Goal: Information Seeking & Learning: Learn about a topic

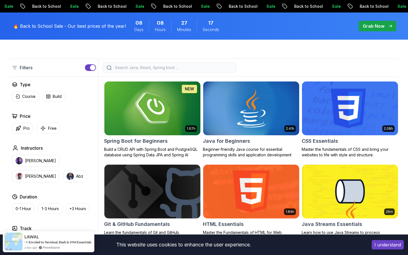
scroll to position [130, 0]
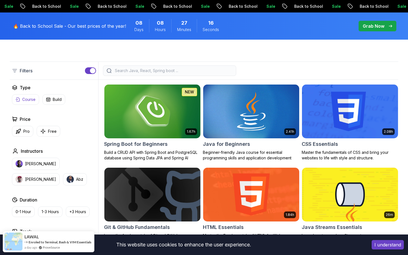
click at [32, 98] on p "Course" at bounding box center [28, 100] width 13 height 6
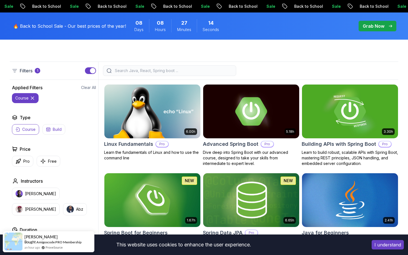
click at [55, 125] on button "Build" at bounding box center [53, 129] width 23 height 11
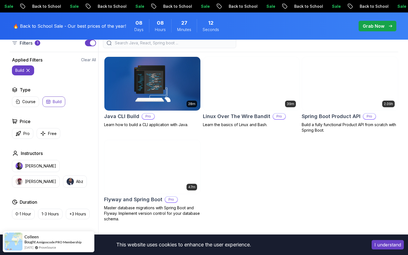
scroll to position [166, 0]
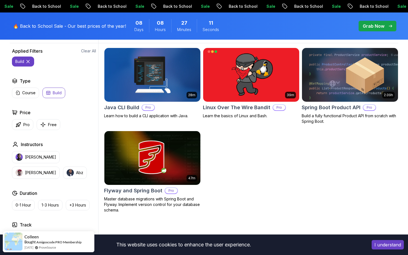
click at [60, 95] on p "Build" at bounding box center [57, 93] width 9 height 6
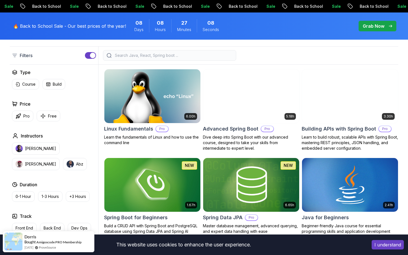
scroll to position [141, 0]
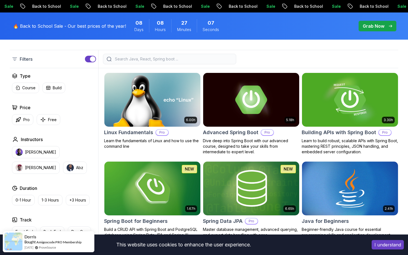
click at [141, 56] on input "search" at bounding box center [173, 59] width 119 height 6
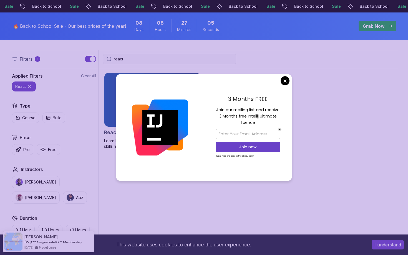
type input "react"
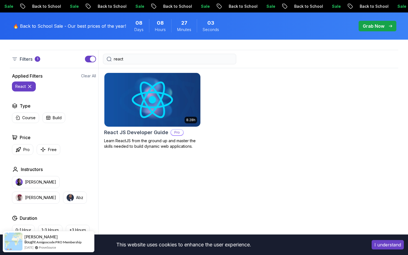
click at [146, 99] on img at bounding box center [152, 100] width 101 height 56
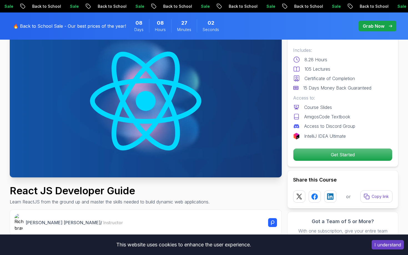
scroll to position [49, 0]
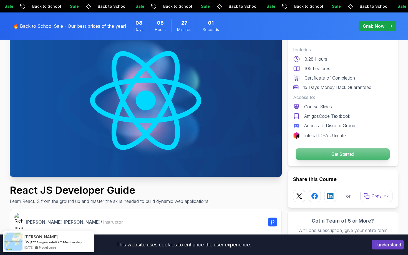
click at [318, 160] on button "Get Started" at bounding box center [343, 154] width 94 height 12
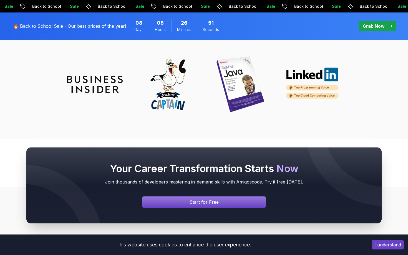
scroll to position [2178, 0]
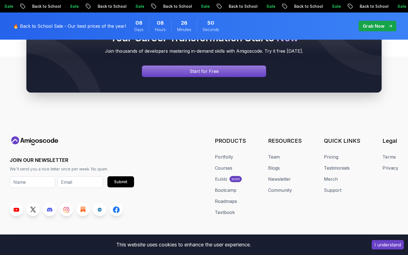
click at [380, 246] on button "I understand" at bounding box center [388, 245] width 32 height 9
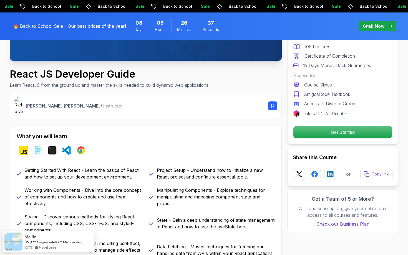
scroll to position [0, 0]
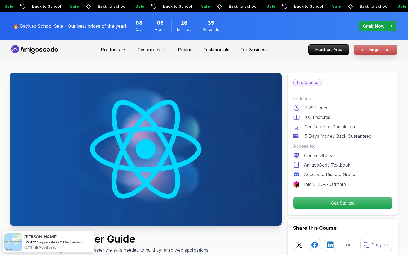
click at [364, 52] on p "Join Amigoscode" at bounding box center [375, 49] width 43 height 9
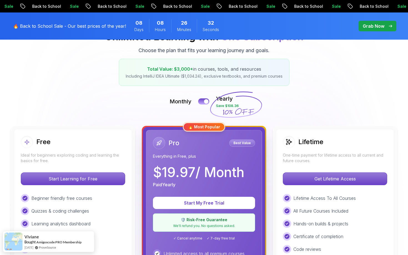
scroll to position [81, 0]
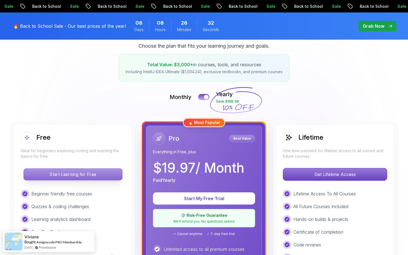
click at [90, 175] on p "Start Learning for Free" at bounding box center [73, 175] width 99 height 12
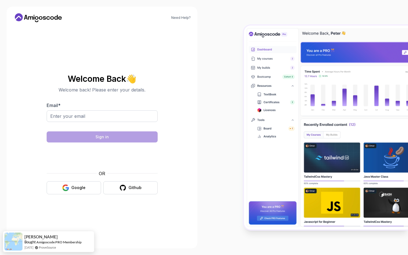
click at [77, 123] on div at bounding box center [102, 125] width 111 height 5
click at [78, 191] on button "Google" at bounding box center [74, 188] width 54 height 13
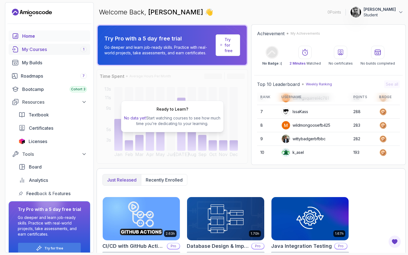
click at [43, 46] on link "My Courses 1" at bounding box center [50, 49] width 82 height 11
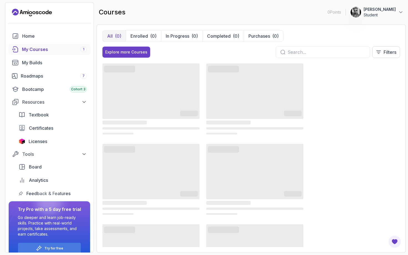
click at [319, 51] on input "text" at bounding box center [327, 52] width 78 height 7
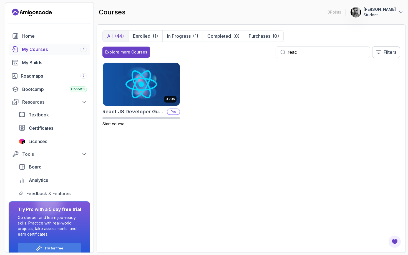
type input "reac"
click at [59, 82] on div "Home My Courses 1 My Builds Roadmaps 7 Bootcamp Cohort 3 Resources Textbook Cer…" at bounding box center [50, 115] width 82 height 169
click at [59, 89] on div "Bootcamp Cohort 3" at bounding box center [54, 89] width 65 height 7
